Goal: Task Accomplishment & Management: Use online tool/utility

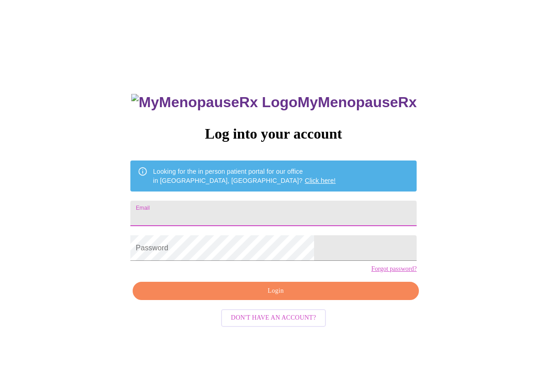
click at [245, 204] on input "Email" at bounding box center [273, 214] width 286 height 26
type input "[PERSON_NAME][EMAIL_ADDRESS][PERSON_NAME][DOMAIN_NAME]"
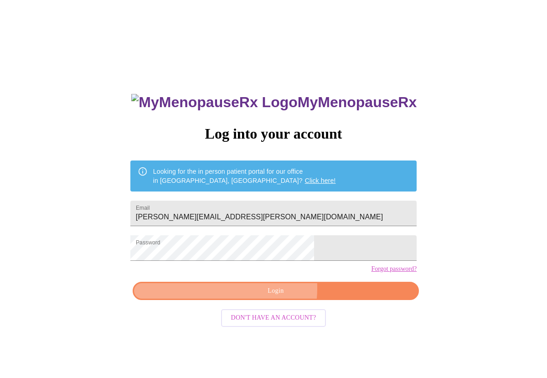
click at [254, 297] on span "Login" at bounding box center [275, 291] width 265 height 11
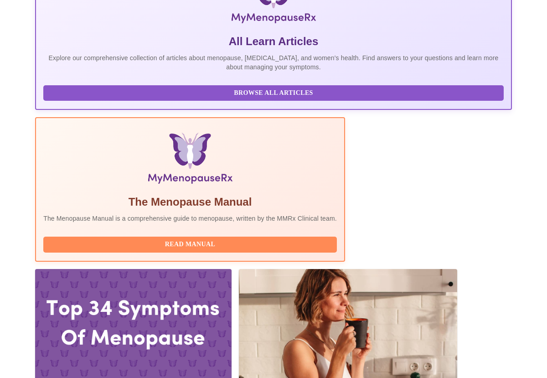
scroll to position [197, 0]
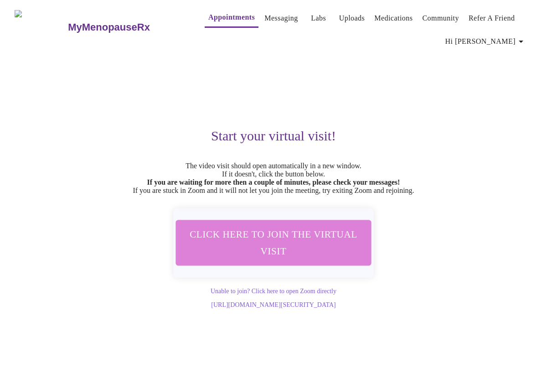
click at [286, 254] on span "Click here to join the virtual visit" at bounding box center [274, 243] width 172 height 34
